Goal: Task Accomplishment & Management: Manage account settings

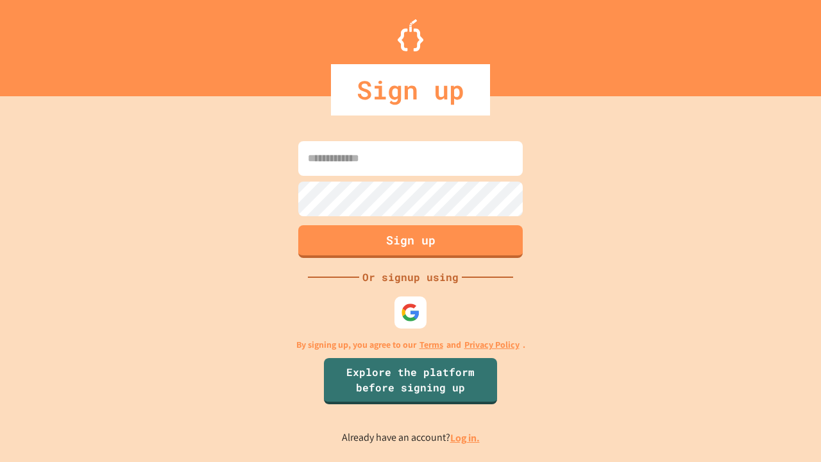
click at [466, 438] on link "Log in." at bounding box center [465, 437] width 30 height 13
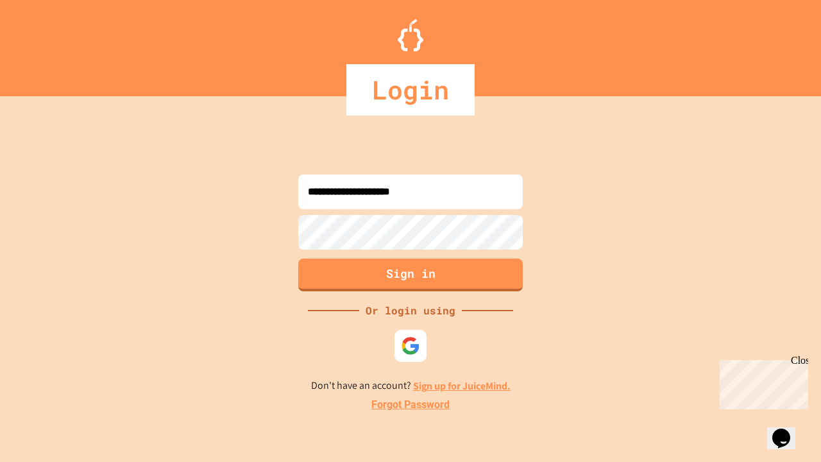
type input "**********"
